Goal: Task Accomplishment & Management: Use online tool/utility

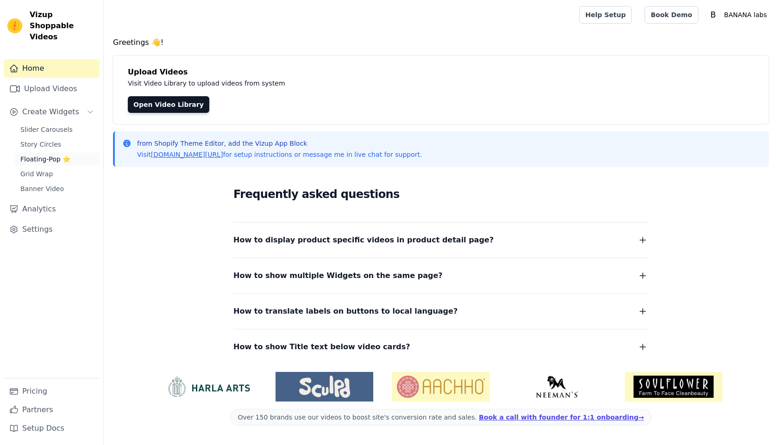
click at [46, 155] on span "Floating-Pop ⭐" at bounding box center [45, 159] width 50 height 9
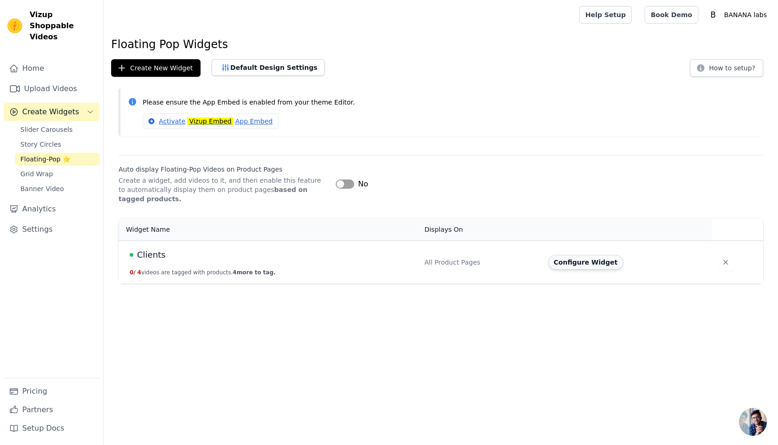
click at [593, 264] on button "Configure Widget" at bounding box center [585, 262] width 75 height 15
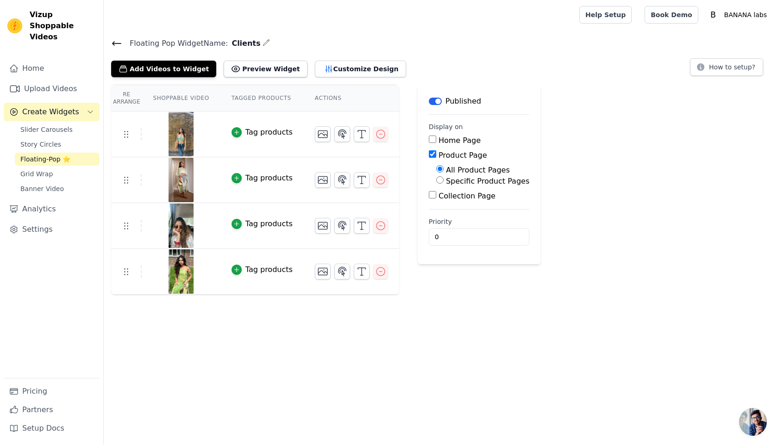
click at [454, 189] on div "Home Page Product Page All Product Pages Specific Product Pages Collection Page" at bounding box center [479, 168] width 100 height 67
click at [450, 182] on label "Specific Product Pages" at bounding box center [487, 181] width 83 height 9
click at [443, 182] on input "Specific Product Pages" at bounding box center [439, 179] width 7 height 7
radio input "true"
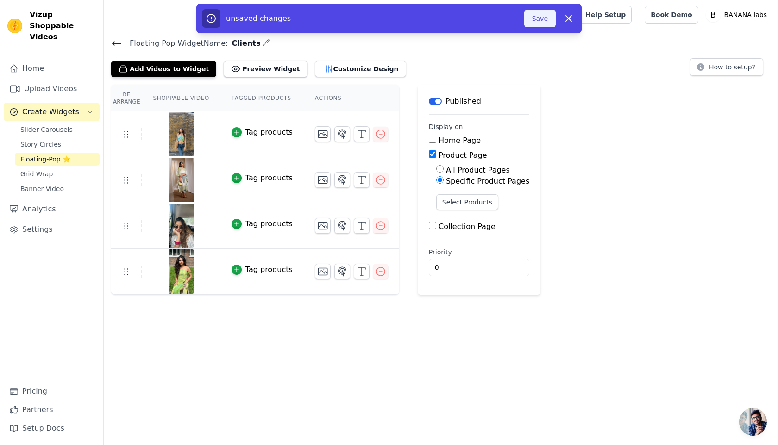
click at [538, 23] on button "Save" at bounding box center [539, 19] width 31 height 18
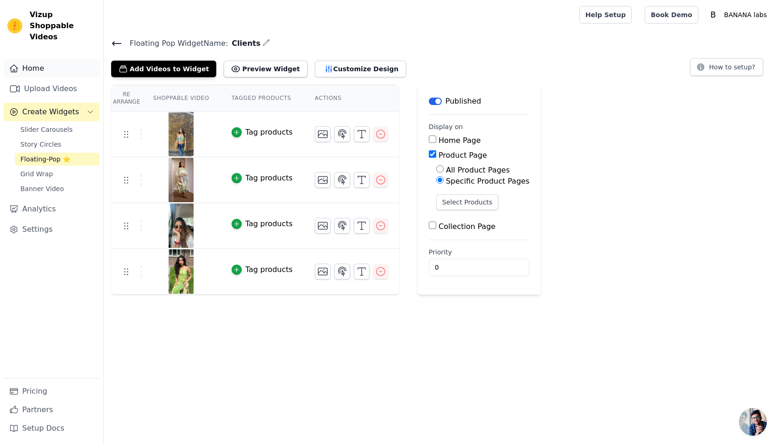
click at [44, 61] on link "Home" at bounding box center [52, 68] width 96 height 19
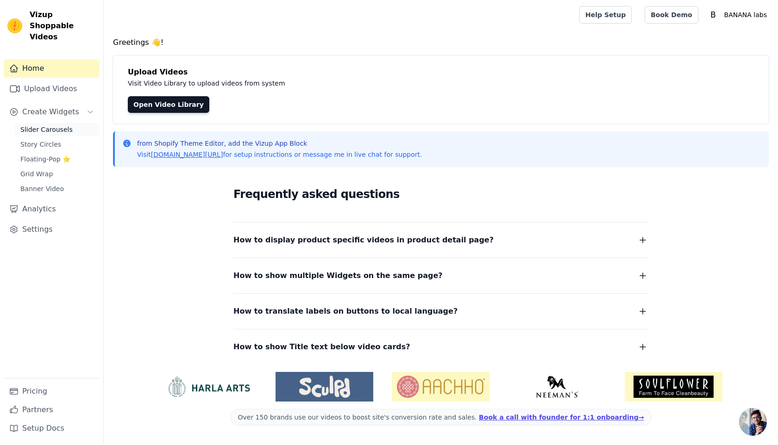
click at [48, 125] on span "Slider Carousels" at bounding box center [46, 129] width 52 height 9
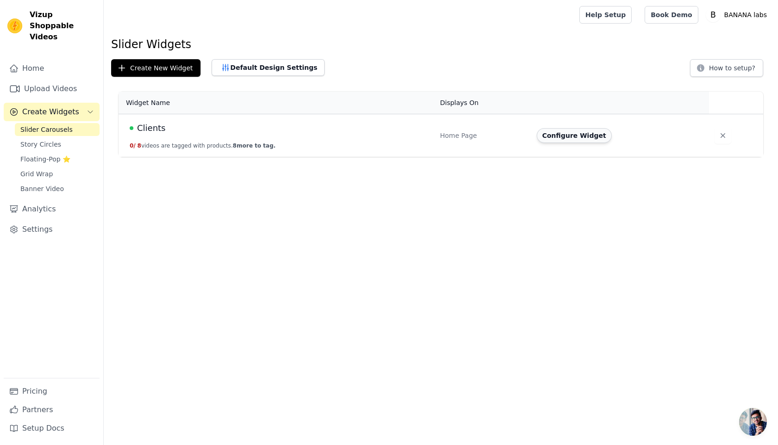
click at [573, 136] on button "Configure Widget" at bounding box center [573, 135] width 75 height 15
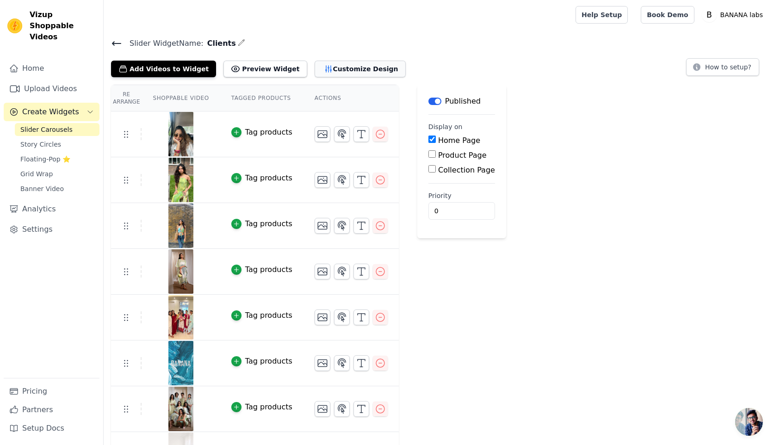
click at [341, 69] on button "Customize Design" at bounding box center [360, 69] width 91 height 17
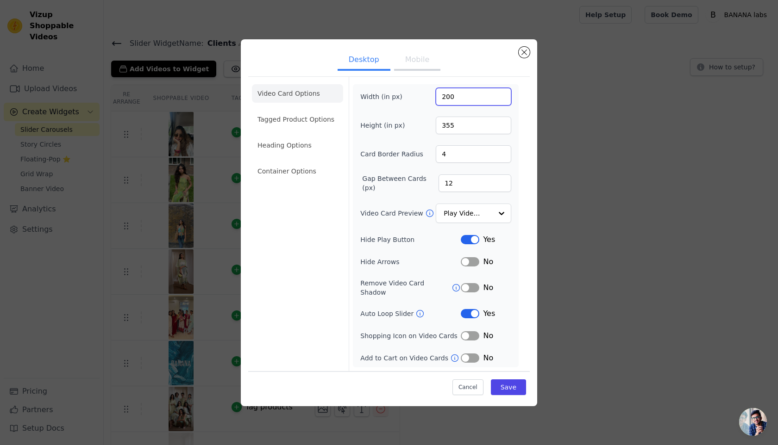
click at [445, 102] on input "200" at bounding box center [473, 97] width 75 height 18
type input "230"
click at [449, 131] on input "355" at bounding box center [473, 126] width 75 height 18
type input "395"
click at [506, 385] on button "Save" at bounding box center [508, 388] width 35 height 16
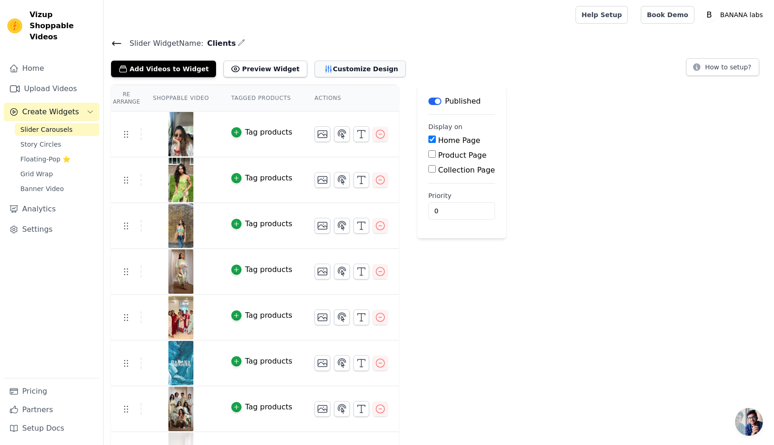
click at [343, 71] on button "Customize Design" at bounding box center [360, 69] width 91 height 17
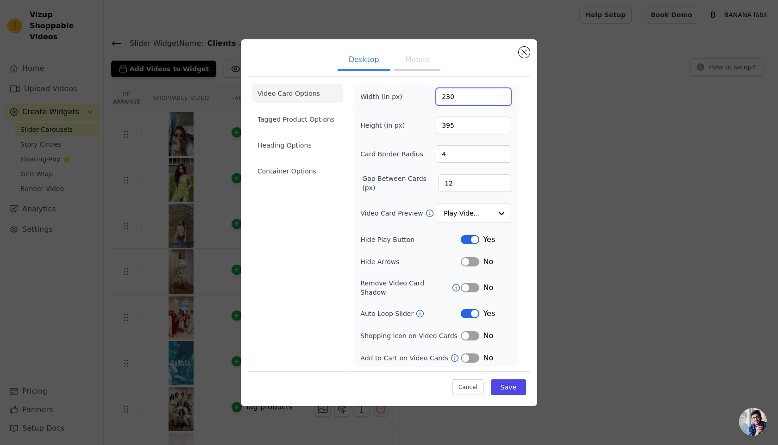
click at [449, 102] on input "230" at bounding box center [473, 97] width 75 height 18
type input "250"
click at [451, 131] on input "395" at bounding box center [473, 126] width 75 height 18
type input "415"
click at [514, 381] on button "Save" at bounding box center [508, 388] width 35 height 16
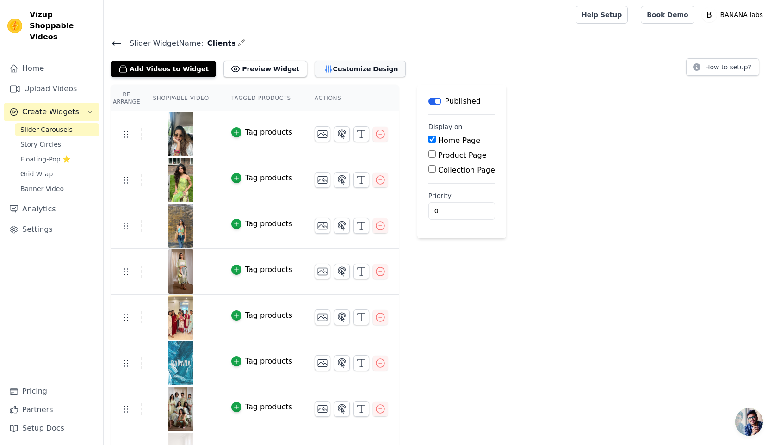
click at [319, 65] on button "Customize Design" at bounding box center [360, 69] width 91 height 17
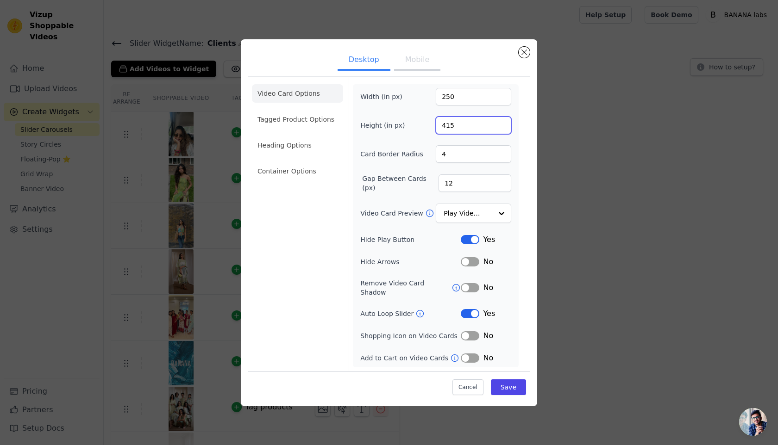
drag, startPoint x: 464, startPoint y: 129, endPoint x: 428, endPoint y: 94, distance: 49.4
click at [428, 94] on div "Width (in px) 250 Height (in px) 415 Card Border Radius 4 Gap Between Cards (px…" at bounding box center [435, 226] width 151 height 276
paste input "62"
type input "462"
click at [514, 386] on button "Save" at bounding box center [508, 388] width 35 height 16
